Goal: Contribute content: Contribute content

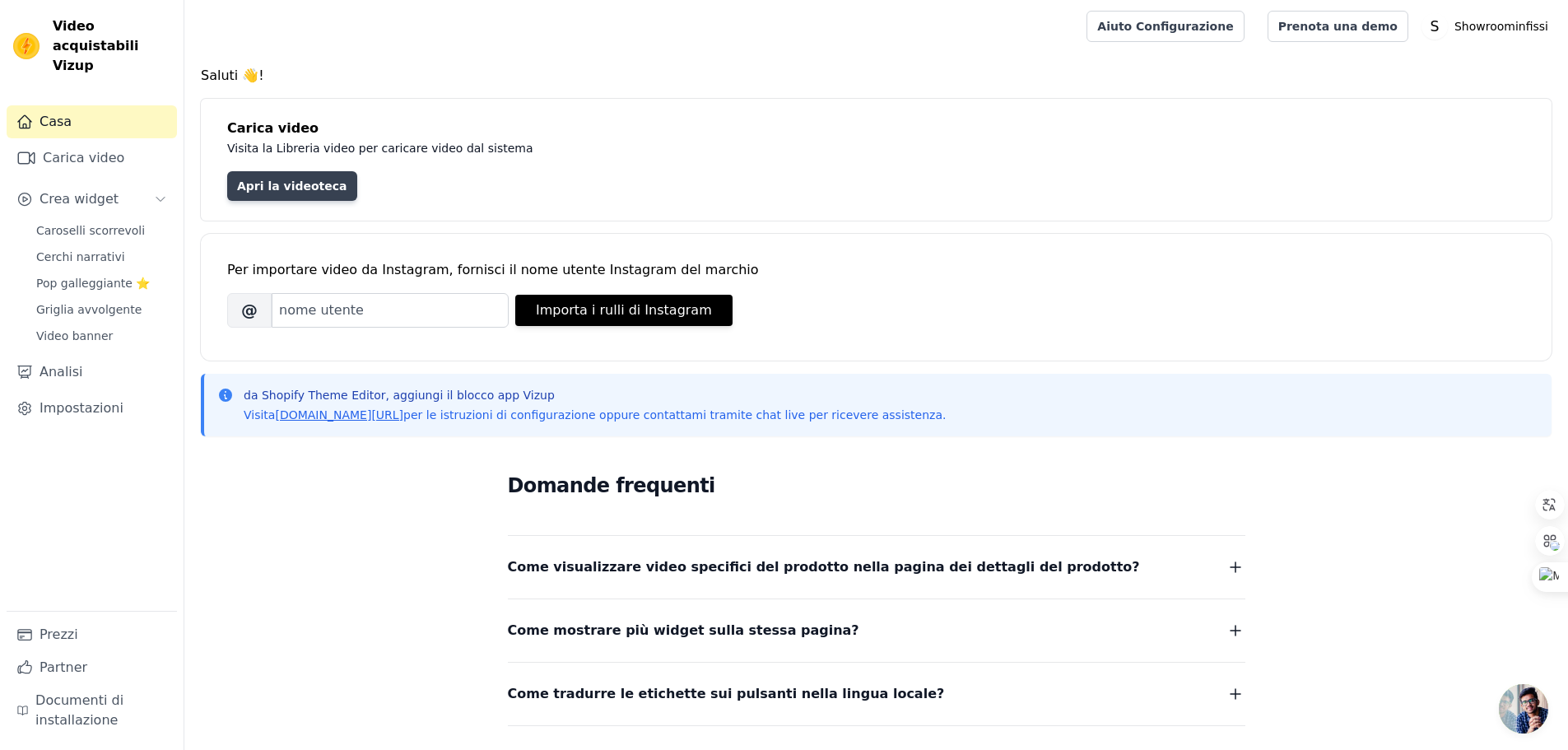
click at [276, 182] on font "Apri la videoteca" at bounding box center [292, 186] width 111 height 13
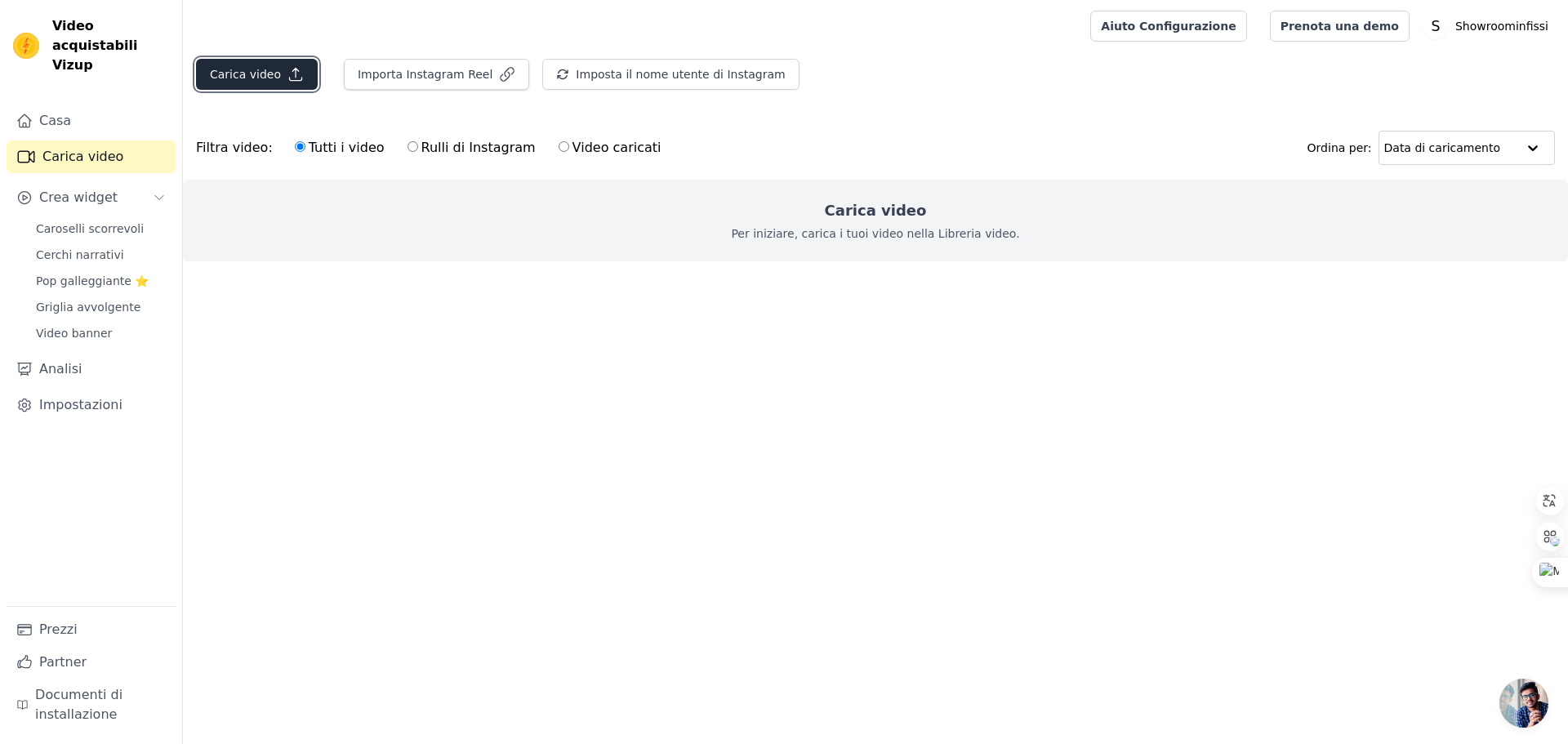
click at [261, 70] on font "Carica video" at bounding box center [246, 74] width 71 height 13
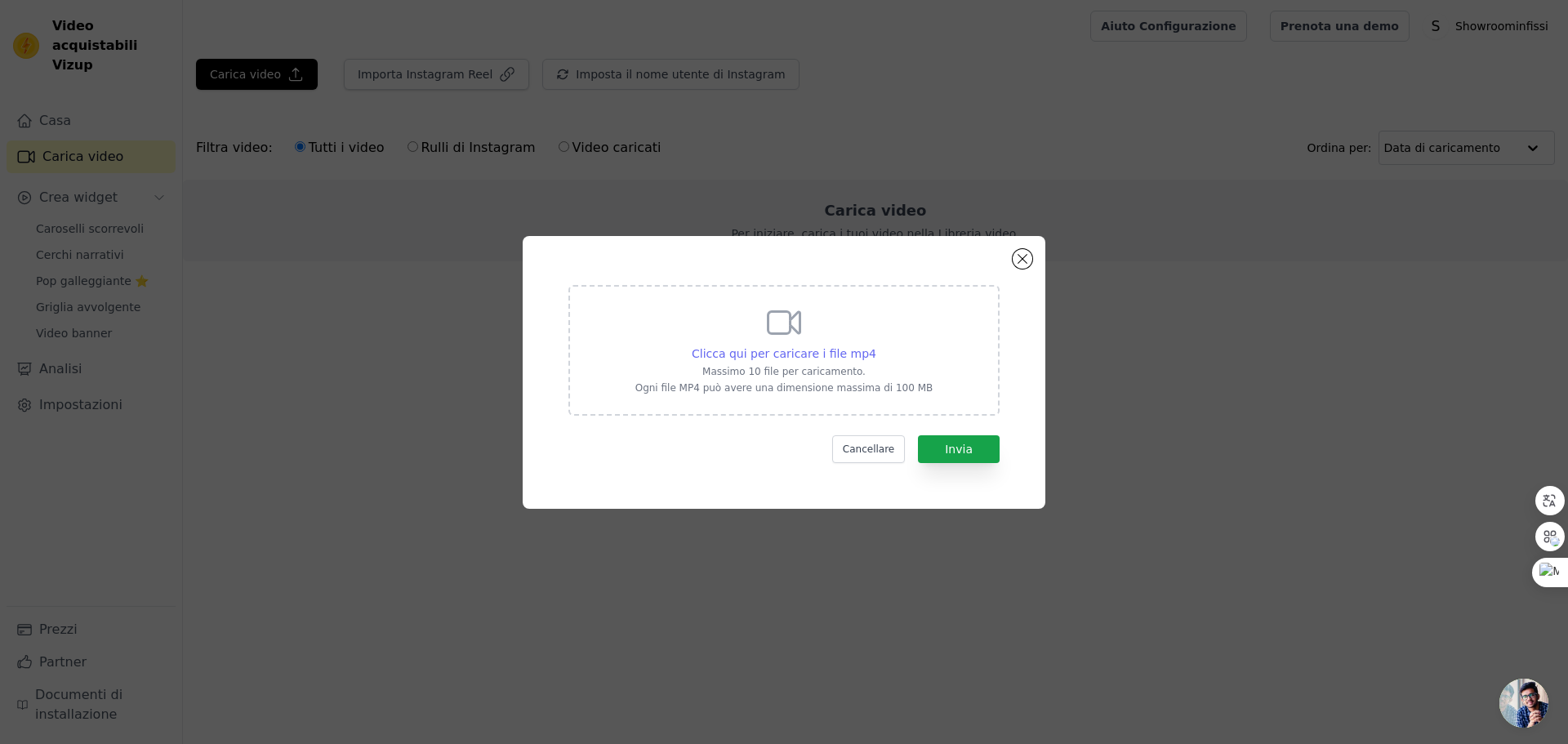
click at [816, 347] on font "Clicca qui per caricare i file mp4" at bounding box center [784, 354] width 185 height 13
click at [875, 345] on input "Clicca qui per caricare i file mp4 [PERSON_NAME] 10 file per caricamento. Ogni …" at bounding box center [875, 345] width 1 height 1
drag, startPoint x: 1033, startPoint y: 256, endPoint x: 1024, endPoint y: 257, distance: 9.1
click at [1032, 257] on div "Clicca qui per caricare i file mp4 [PERSON_NAME] 10 file per caricamento. Ogni …" at bounding box center [784, 372] width 523 height 272
click at [1013, 261] on button "Chiudi modale" at bounding box center [1021, 258] width 19 height 19
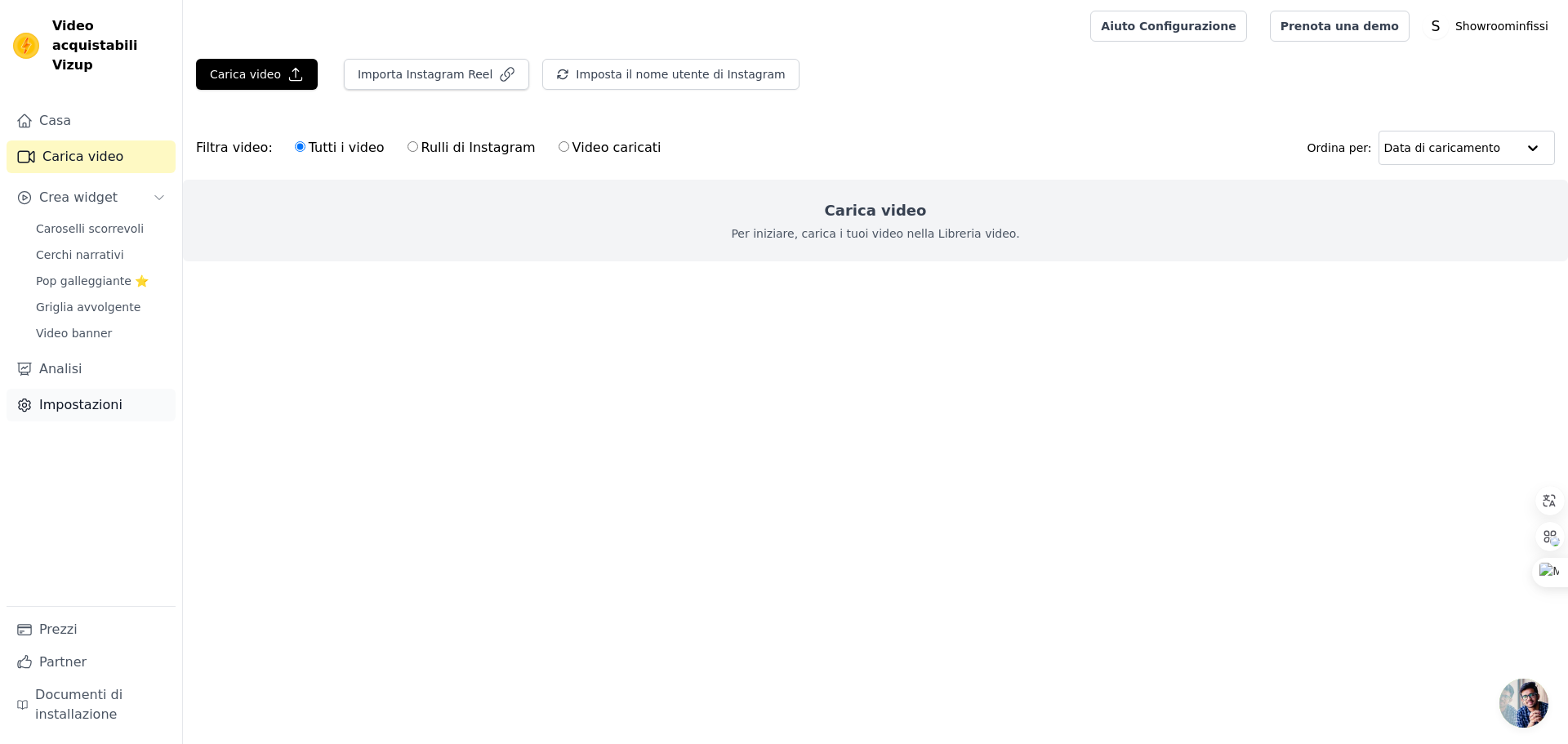
click at [71, 397] on font "Impostazioni" at bounding box center [80, 404] width 83 height 16
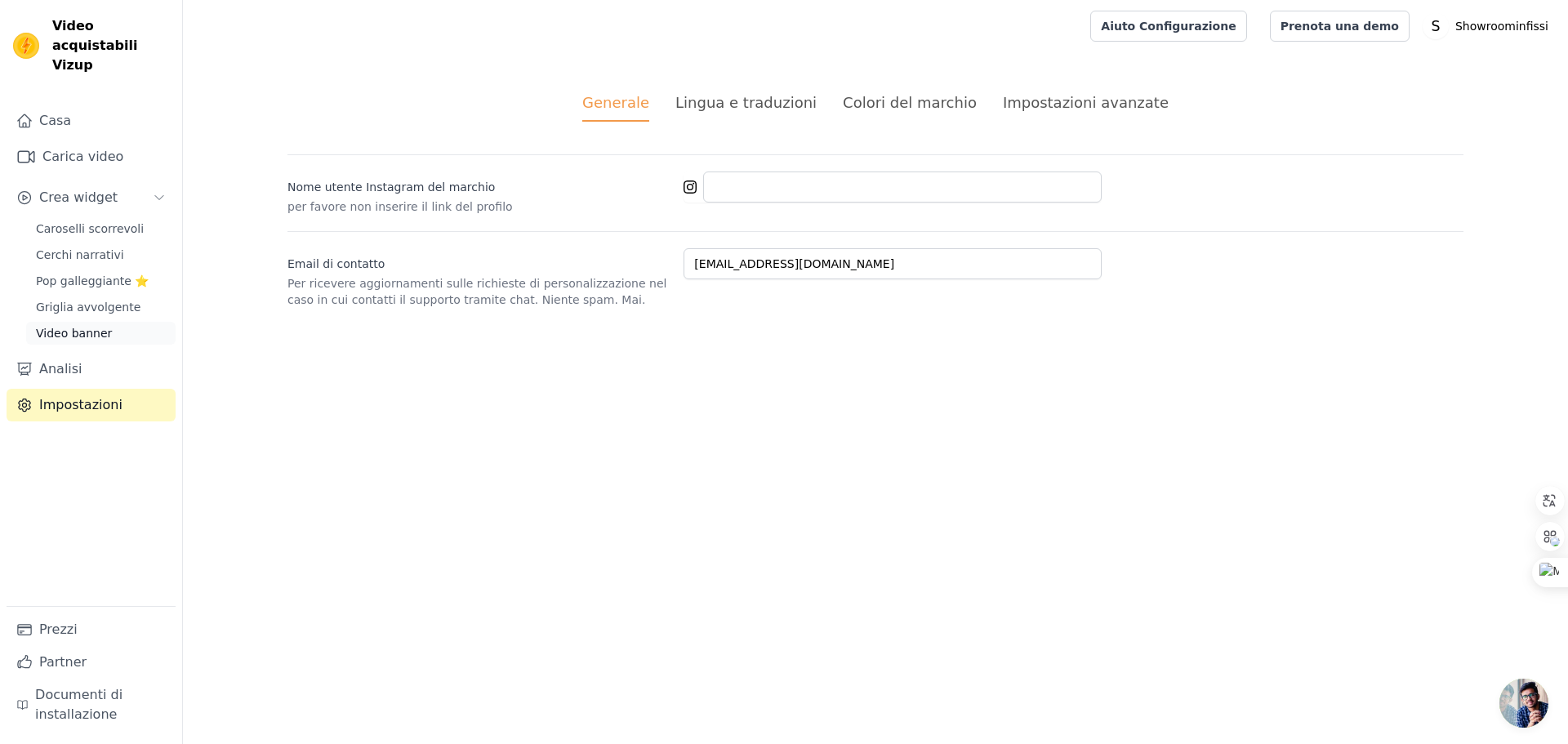
click at [98, 326] on font "Video banner" at bounding box center [73, 333] width 76 height 13
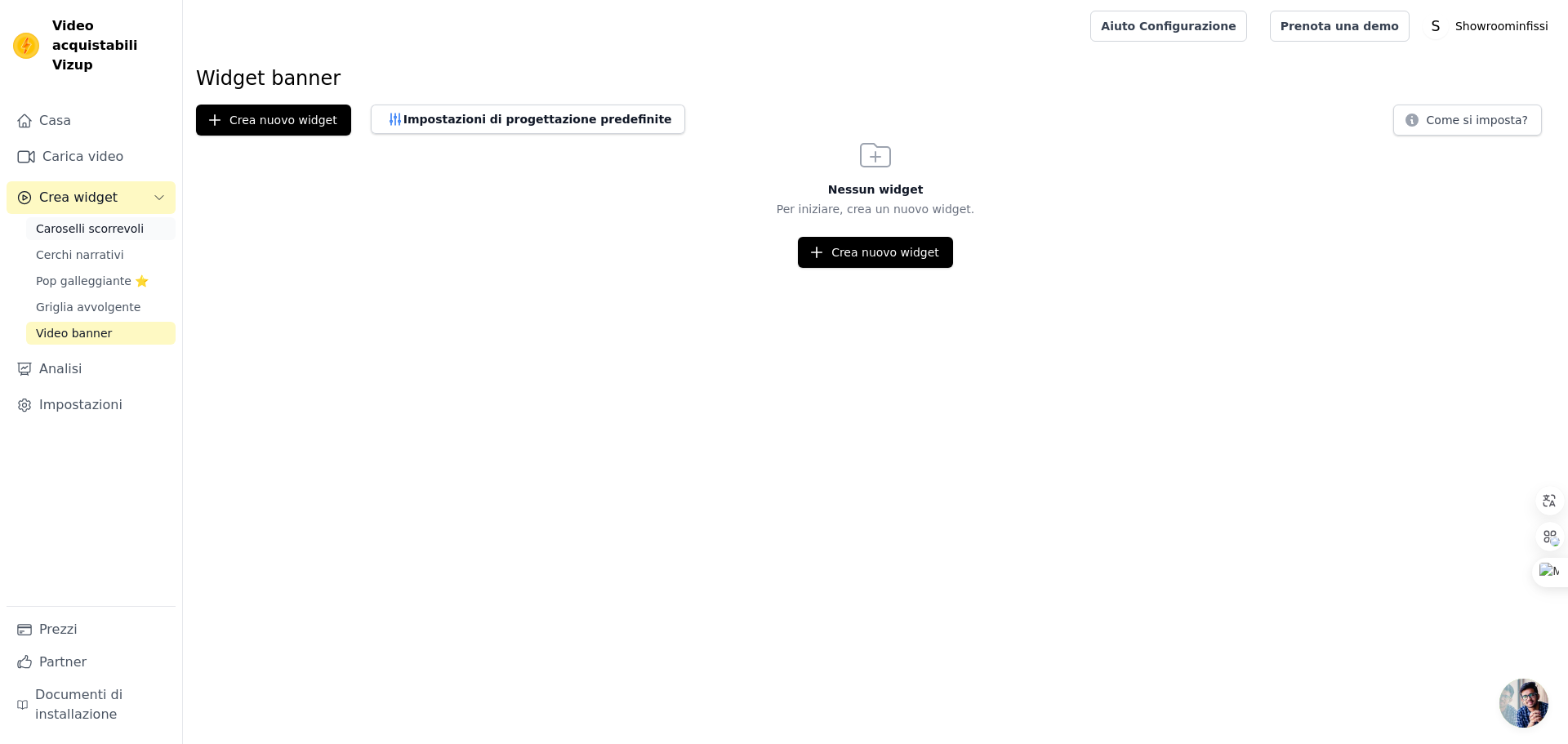
click at [119, 222] on font "Caroselli scorrevoli" at bounding box center [90, 229] width 108 height 13
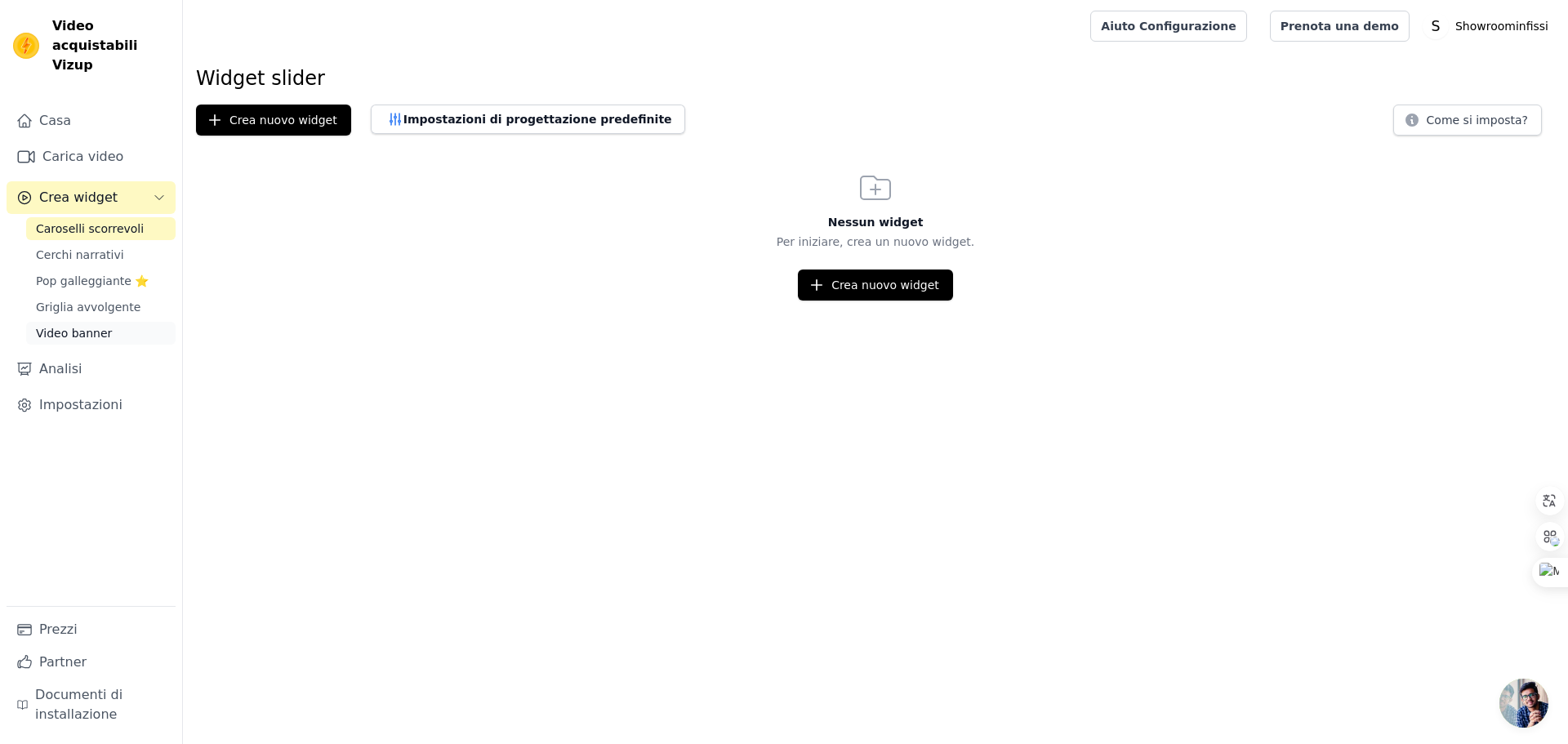
click at [101, 324] on span "Video banner" at bounding box center [73, 333] width 76 height 16
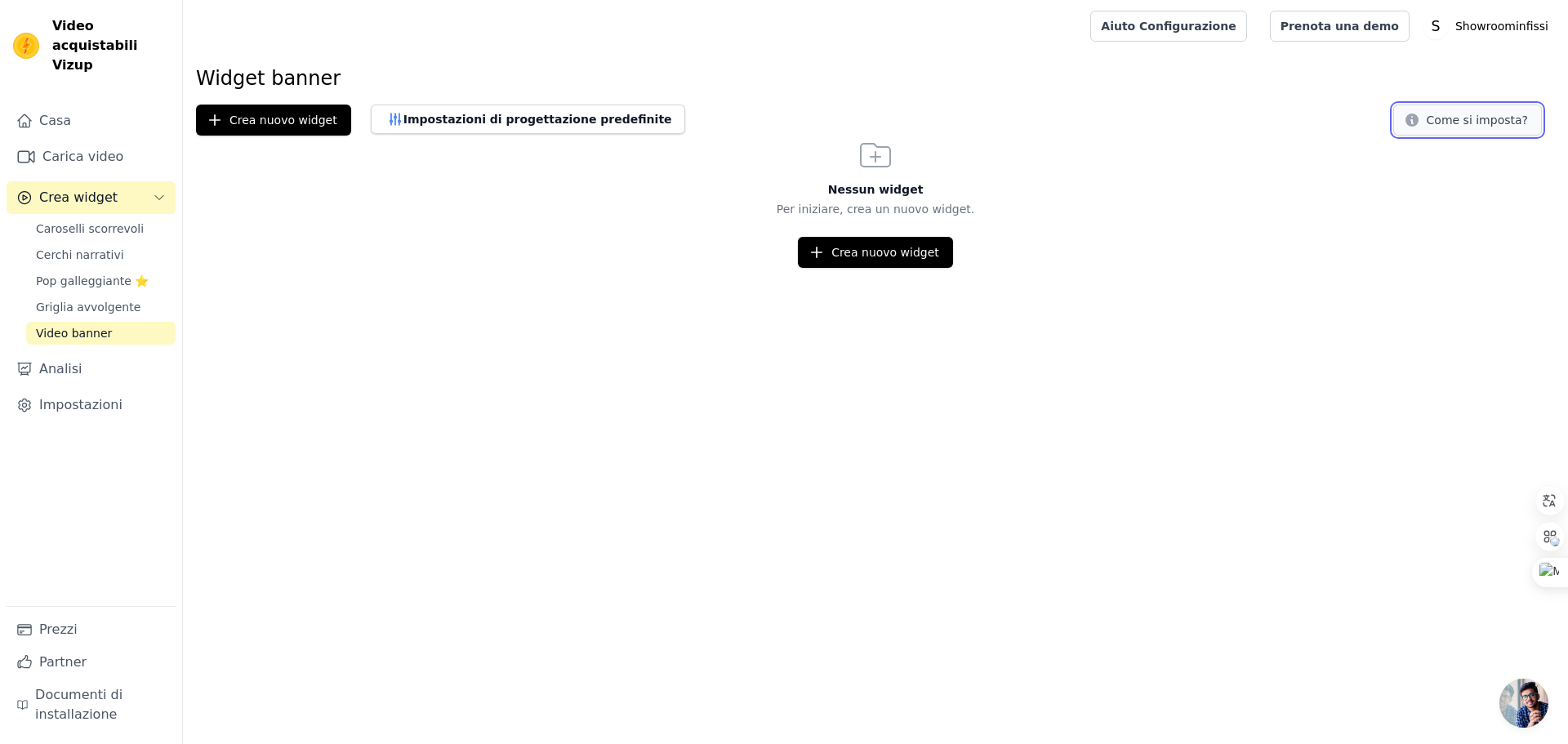
click at [1420, 122] on icon at bounding box center [1412, 120] width 16 height 16
